Goal: Information Seeking & Learning: Learn about a topic

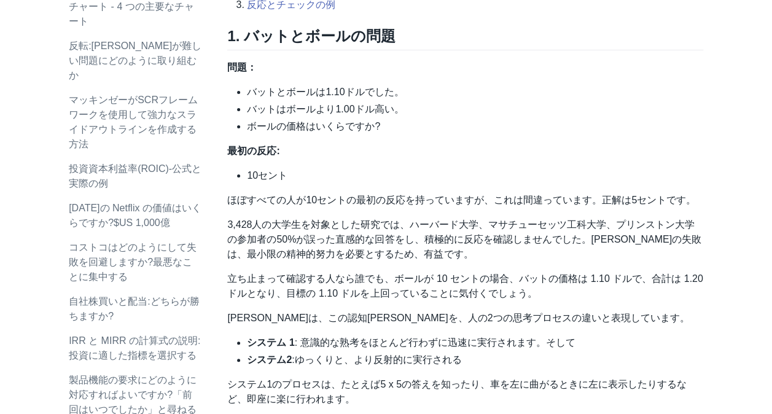
scroll to position [538, 0]
click at [374, 259] on p "3,428人の大学生を対象とした研究では、ハーバード大学、マサチューセッツ工科大学、プリンストン大学の参加者の50%が誤った直感的な回答をし、積極的に反応を確…" at bounding box center [465, 239] width 476 height 44
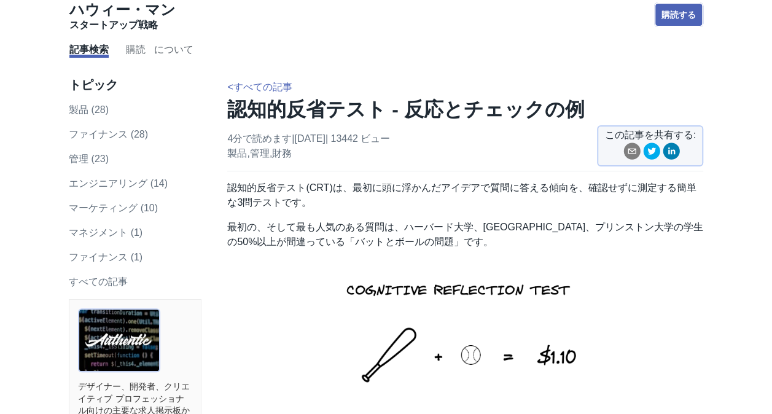
scroll to position [0, 0]
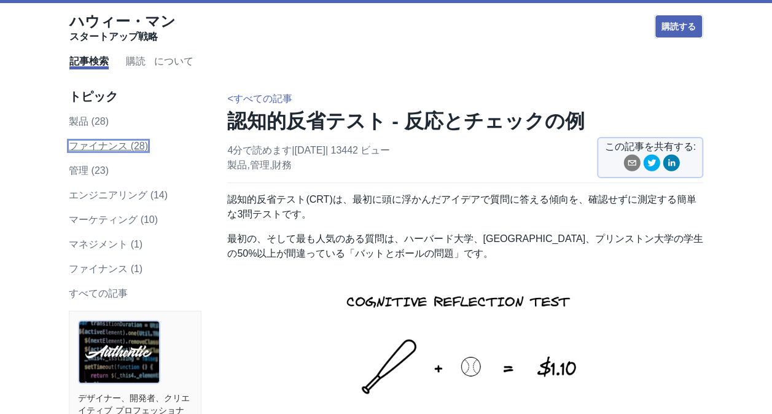
click at [123, 141] on font "ファイナンス (28)" at bounding box center [108, 146] width 79 height 10
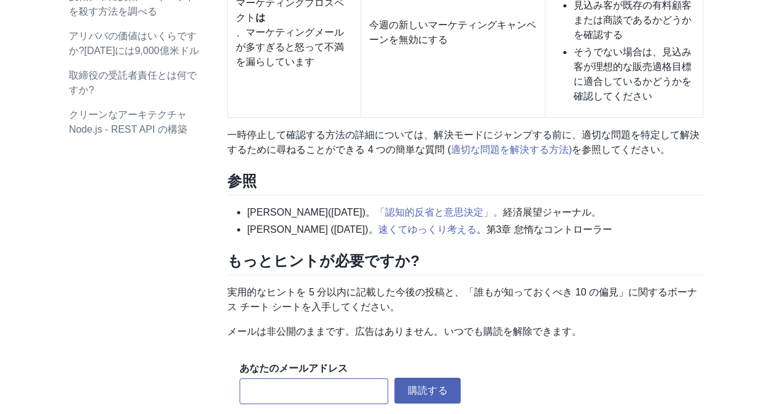
scroll to position [1713, 0]
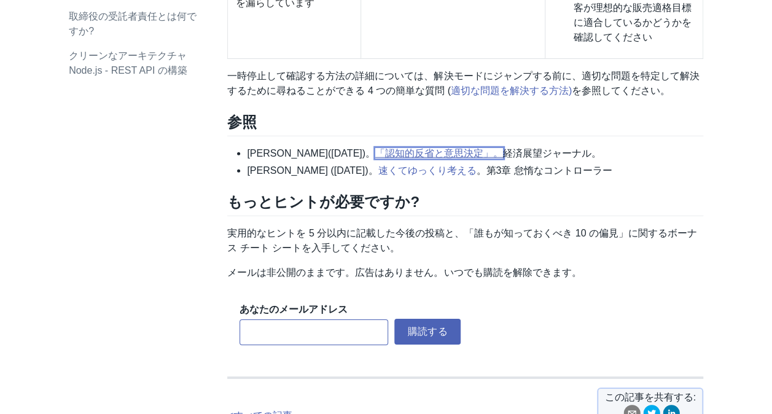
click at [433, 151] on link "「認知的反省と意思決定」。" at bounding box center [439, 153] width 128 height 10
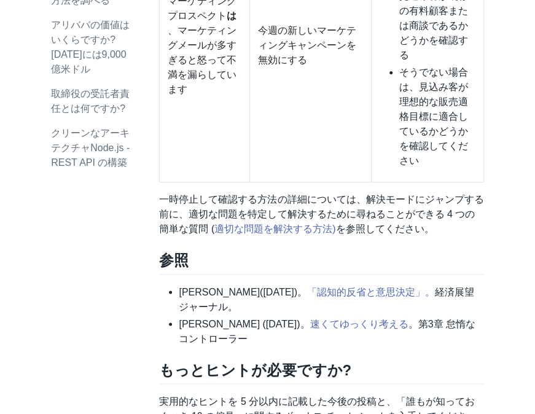
scroll to position [2125, 0]
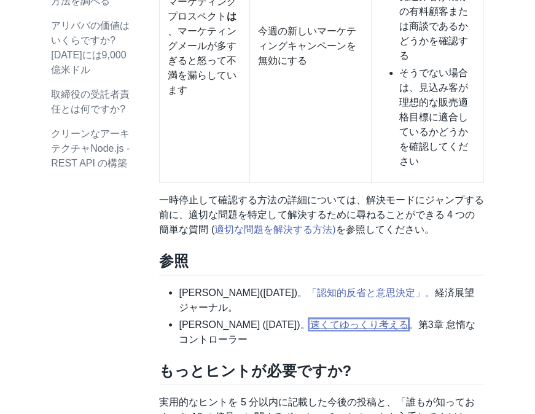
click at [345, 319] on link "速くてゆっくり考える" at bounding box center [359, 324] width 98 height 10
